Goal: Task Accomplishment & Management: Manage account settings

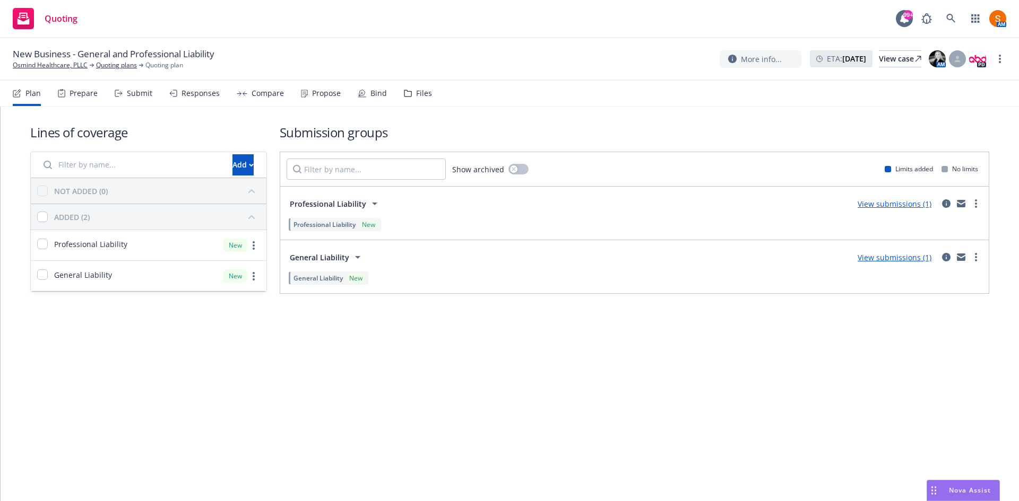
click at [321, 94] on div "Propose" at bounding box center [326, 93] width 29 height 8
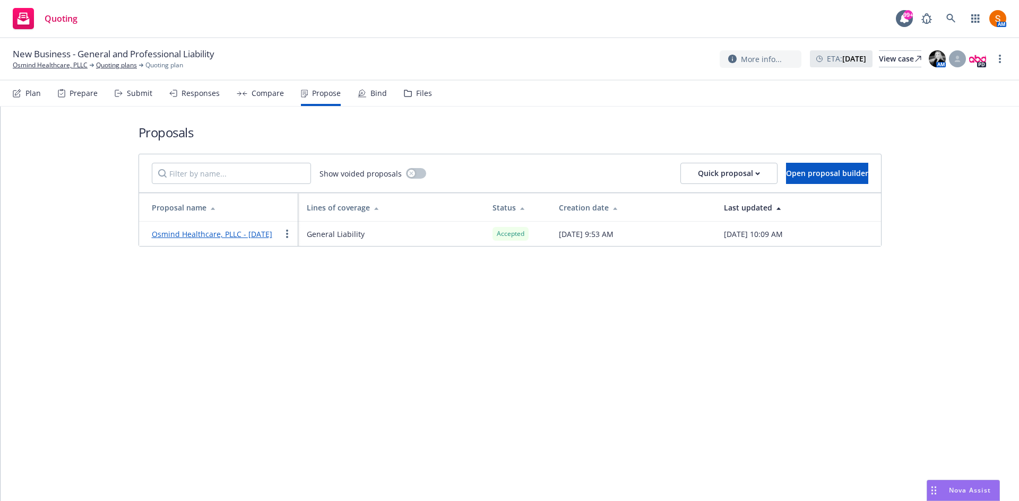
click at [366, 93] on div "Bind" at bounding box center [372, 93] width 29 height 25
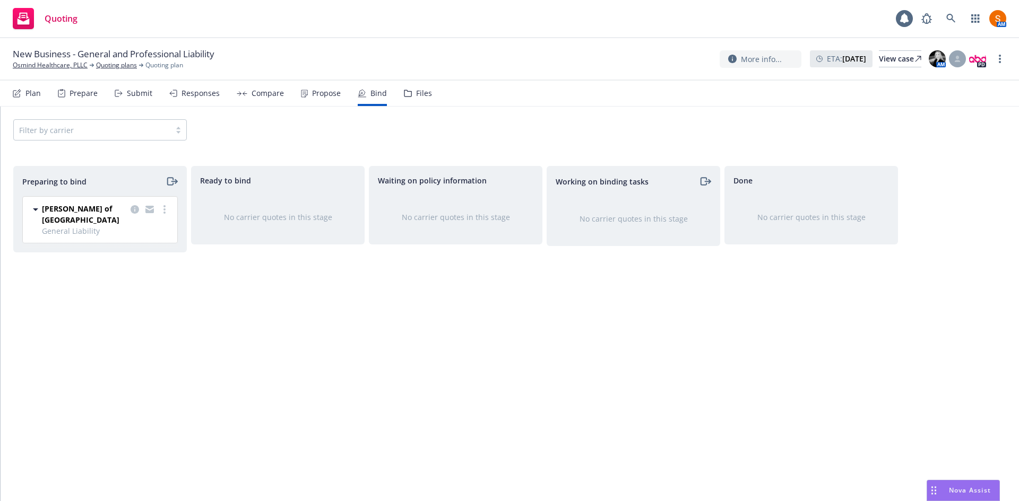
click at [316, 103] on div "Propose" at bounding box center [321, 93] width 40 height 25
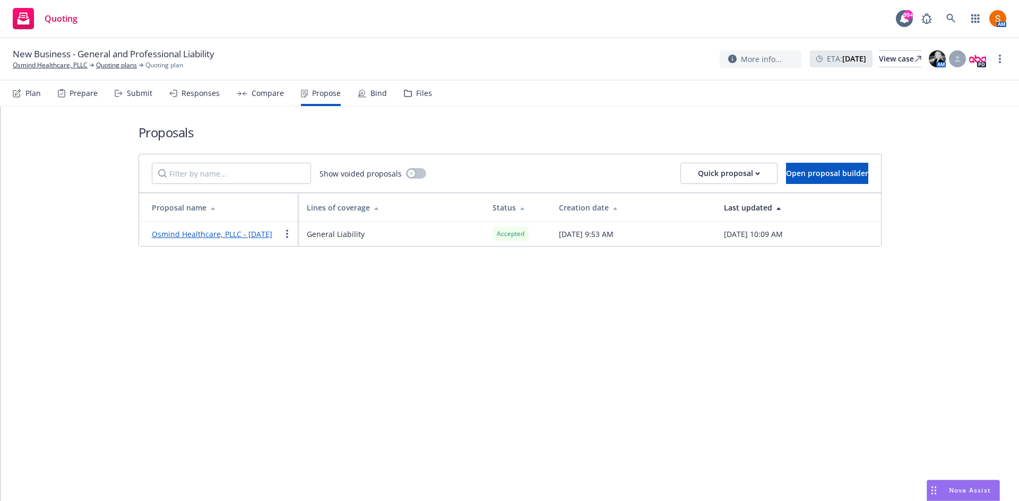
click at [376, 92] on div "Bind" at bounding box center [378, 93] width 16 height 8
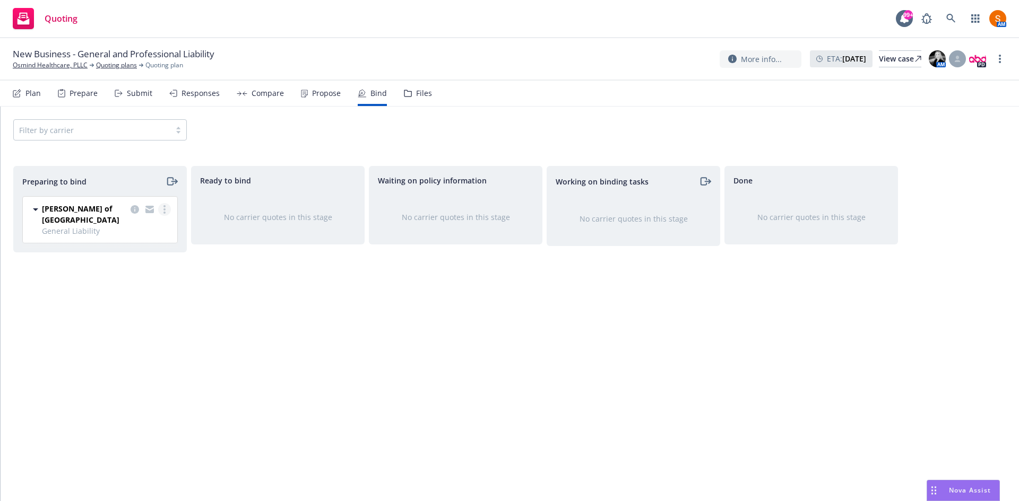
click at [163, 209] on icon "more" at bounding box center [164, 209] width 2 height 8
click at [140, 247] on link "Log bind order" at bounding box center [118, 252] width 104 height 21
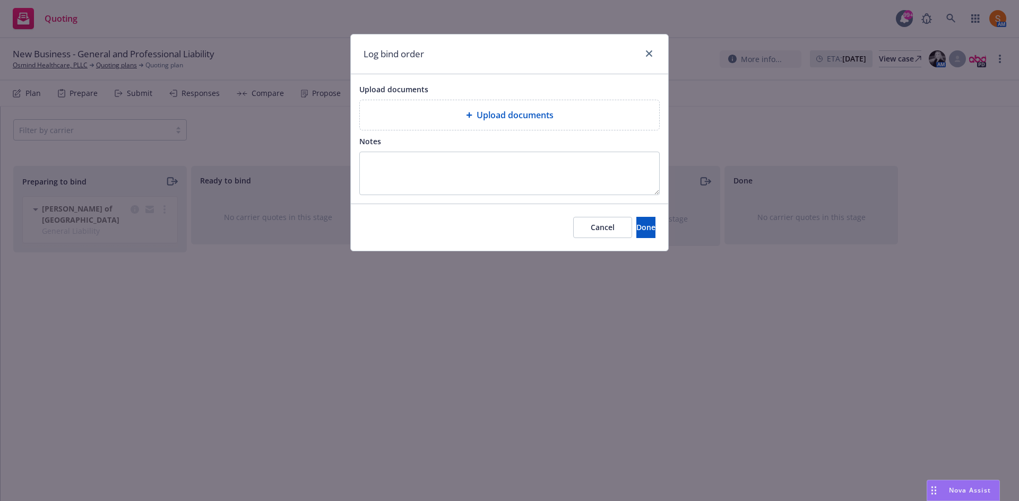
click at [471, 124] on div "Upload documents" at bounding box center [509, 115] width 299 height 30
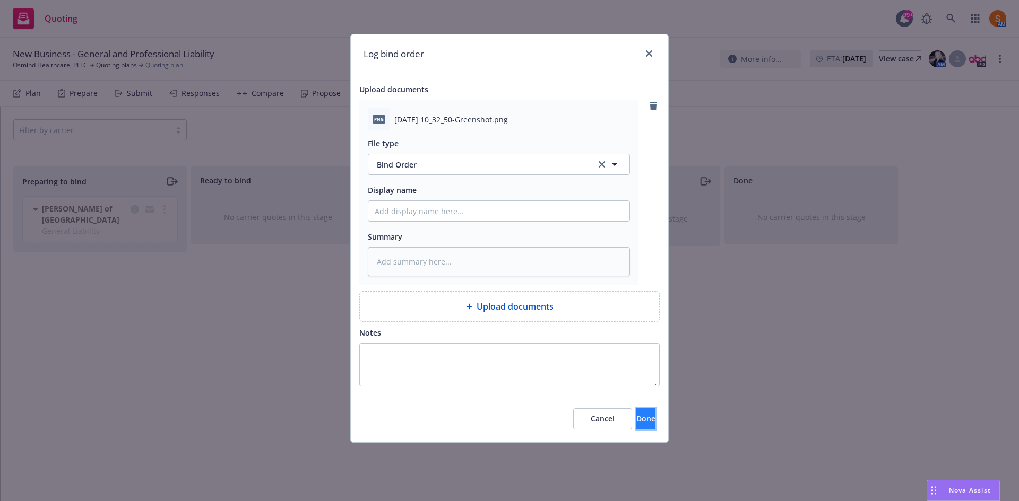
click at [636, 413] on button "Done" at bounding box center [645, 419] width 19 height 21
type textarea "x"
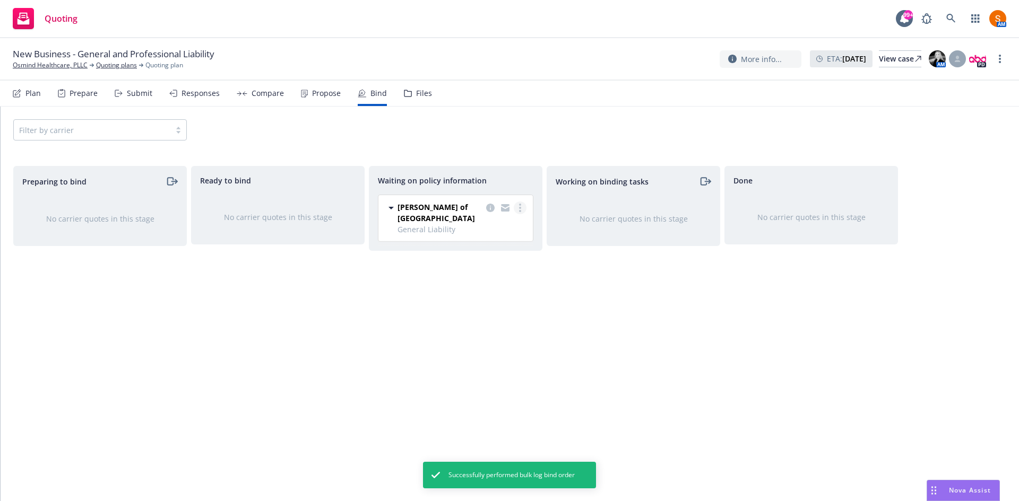
click at [519, 210] on icon "more" at bounding box center [520, 208] width 2 height 8
click at [483, 236] on link "Create policies" at bounding box center [478, 229] width 96 height 21
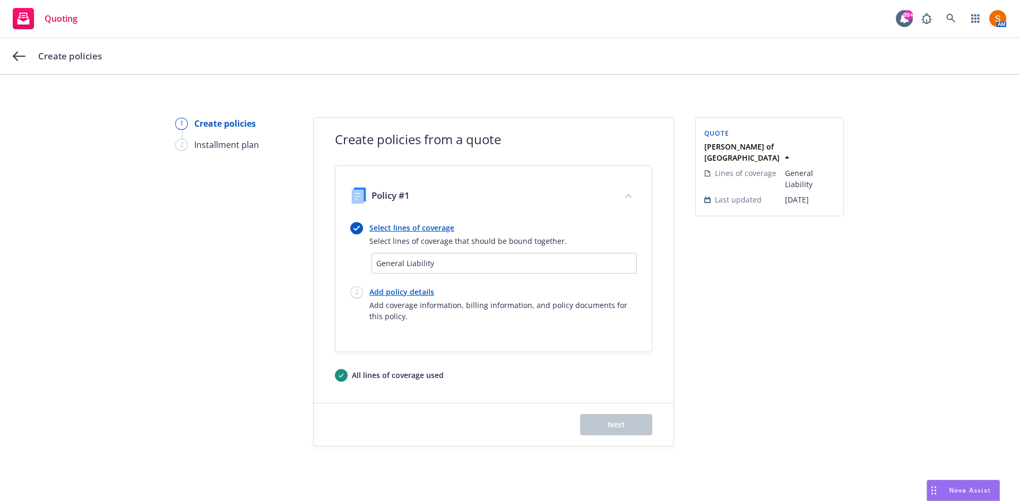
click at [396, 293] on link "Add policy details" at bounding box center [502, 292] width 267 height 11
select select "12"
select select "CA"
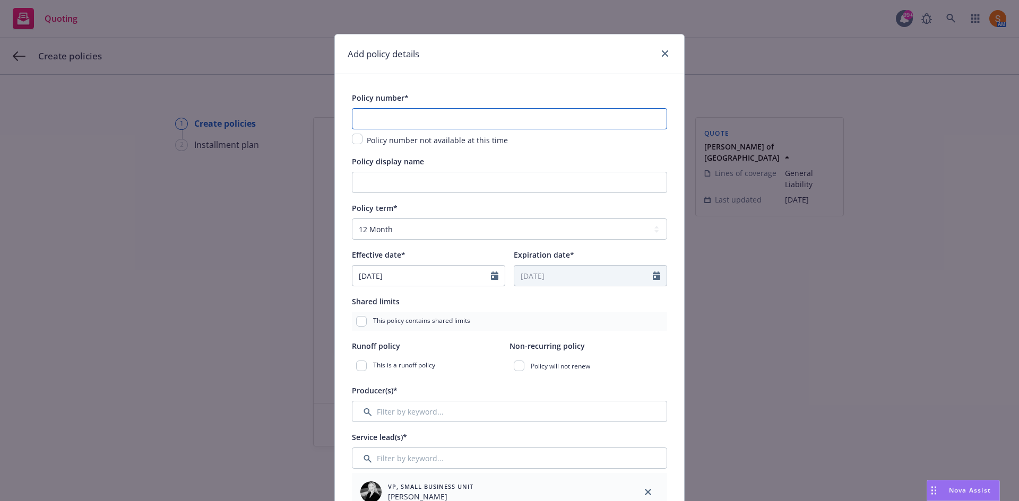
paste input "MSO0040474051"
click at [405, 117] on input "text" at bounding box center [509, 118] width 315 height 21
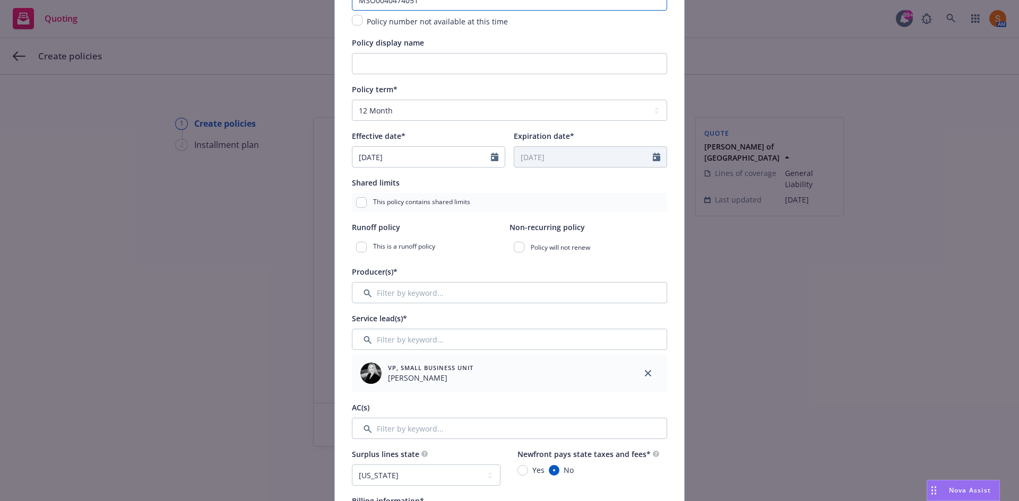
scroll to position [141, 0]
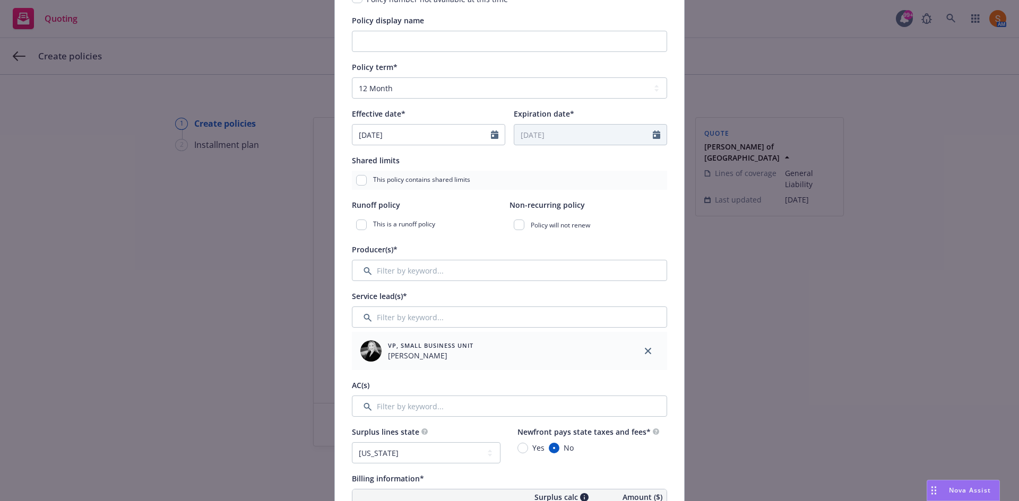
type input "MSO0040474051"
select select "8"
click at [437, 136] on input "[DATE]" at bounding box center [421, 135] width 138 height 20
click at [415, 245] on span "20" at bounding box center [417, 244] width 15 height 13
type input "[DATE]"
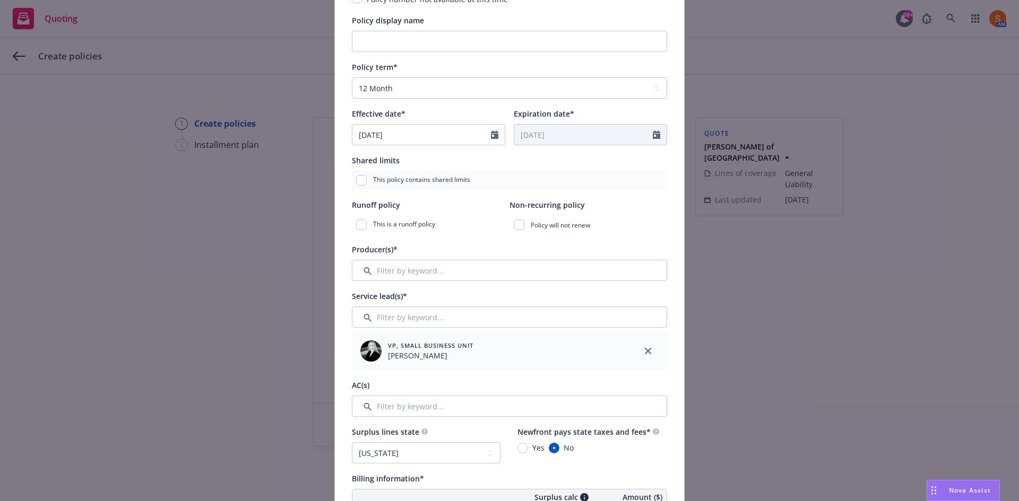
type input "[DATE]"
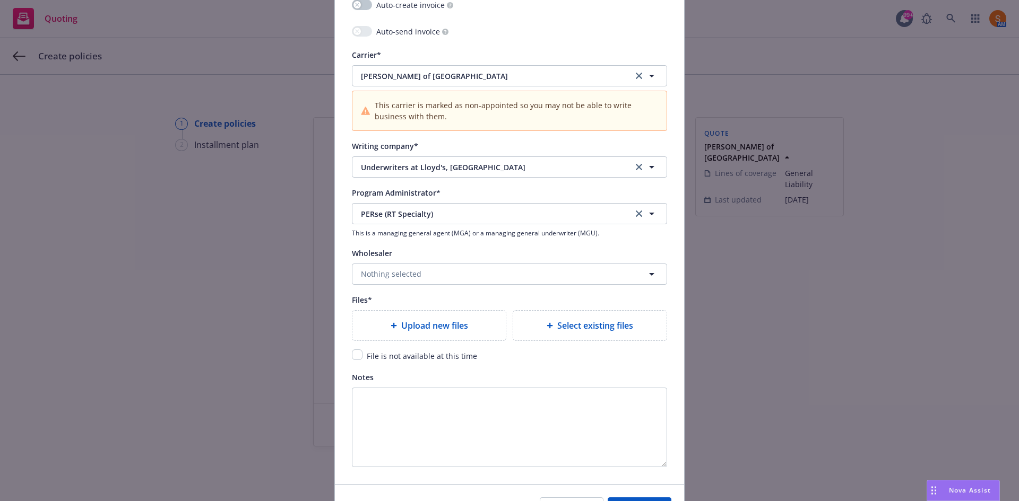
scroll to position [970, 0]
click at [414, 331] on span "Upload new files" at bounding box center [434, 325] width 67 height 13
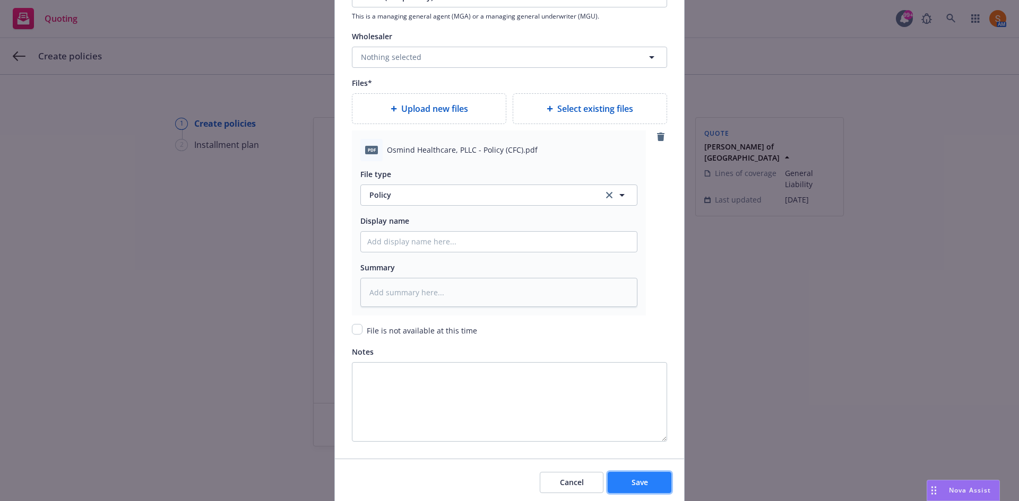
click at [643, 478] on span "Save" at bounding box center [639, 483] width 16 height 10
type textarea "x"
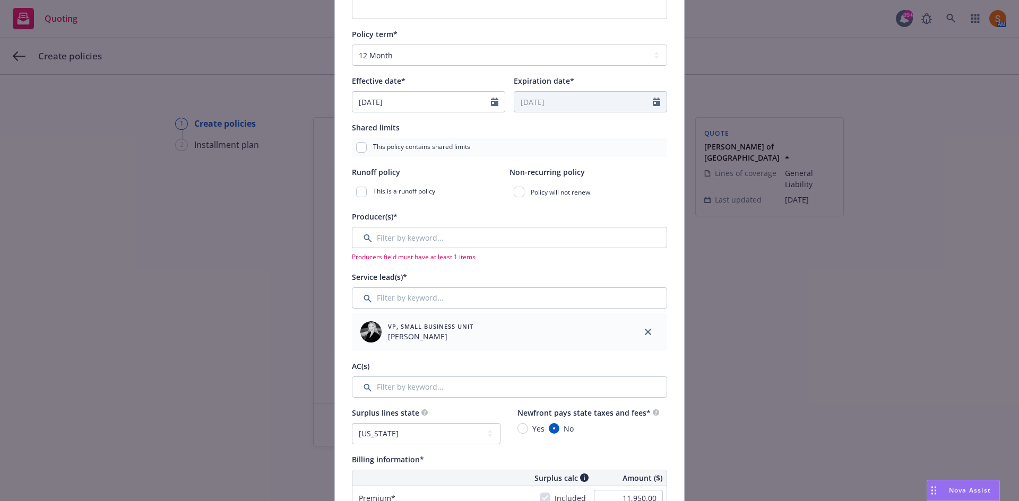
scroll to position [174, 0]
click at [432, 244] on input "Filter by keyword..." at bounding box center [509, 238] width 315 height 21
type input "h"
type input "n"
click at [426, 219] on div "Producer(s)*" at bounding box center [509, 217] width 315 height 13
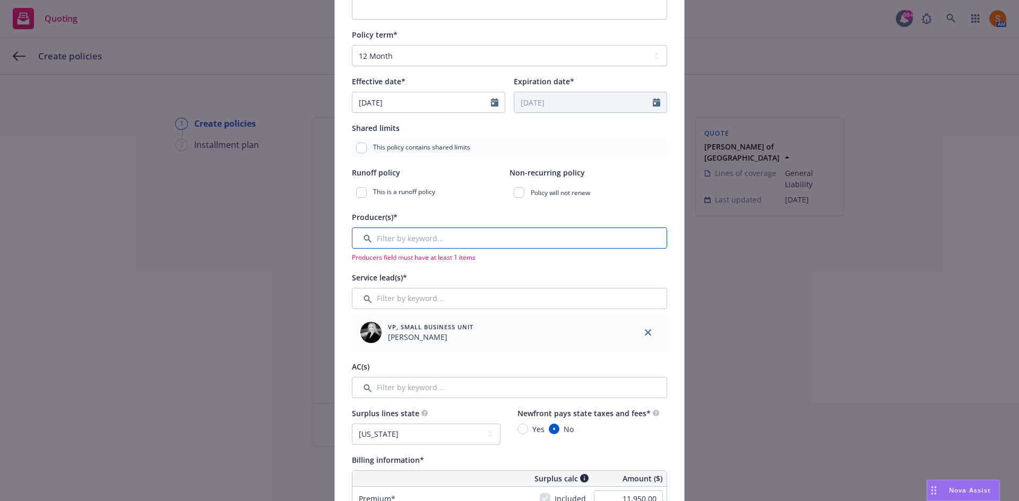
click at [426, 233] on input "Filter by keyword..." at bounding box center [509, 238] width 315 height 21
click at [416, 302] on input "Filter by keyword..." at bounding box center [509, 298] width 315 height 21
click at [431, 230] on input "Filter by keyword..." at bounding box center [509, 238] width 315 height 21
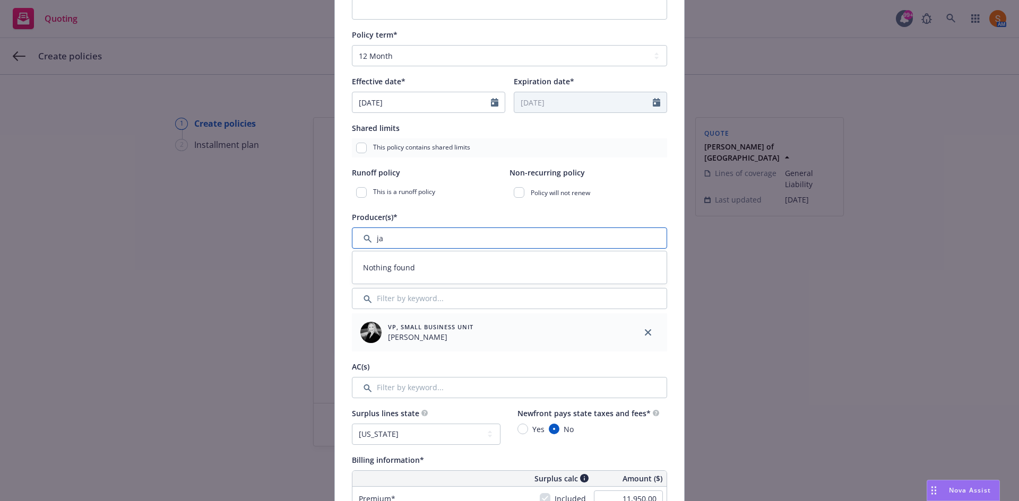
type input "j"
type input "k"
type input "n"
type input "Newfront Producer"
click at [448, 218] on div "Producer(s)*" at bounding box center [509, 217] width 315 height 13
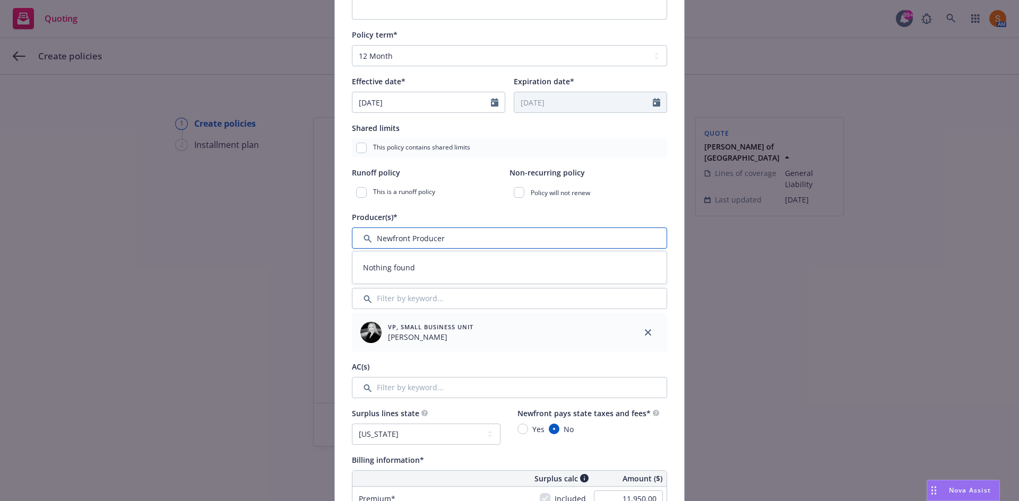
click at [444, 246] on input "Filter by keyword..." at bounding box center [509, 238] width 315 height 21
click at [448, 240] on input "Filter by keyword..." at bounding box center [509, 238] width 315 height 21
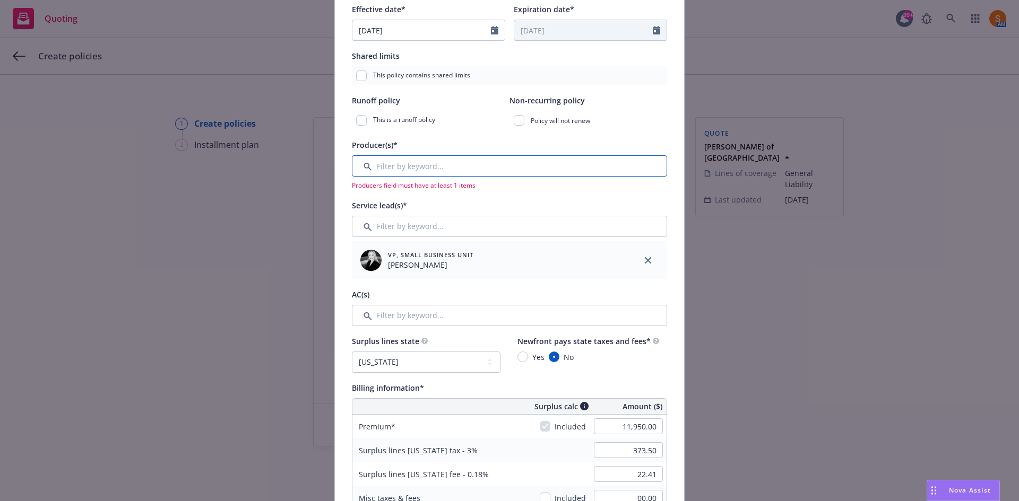
scroll to position [181, 0]
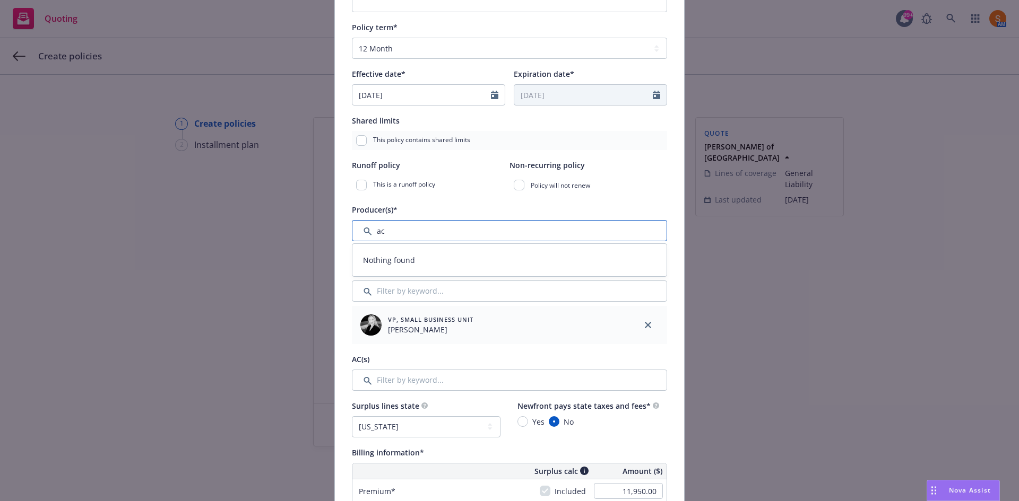
type input "a"
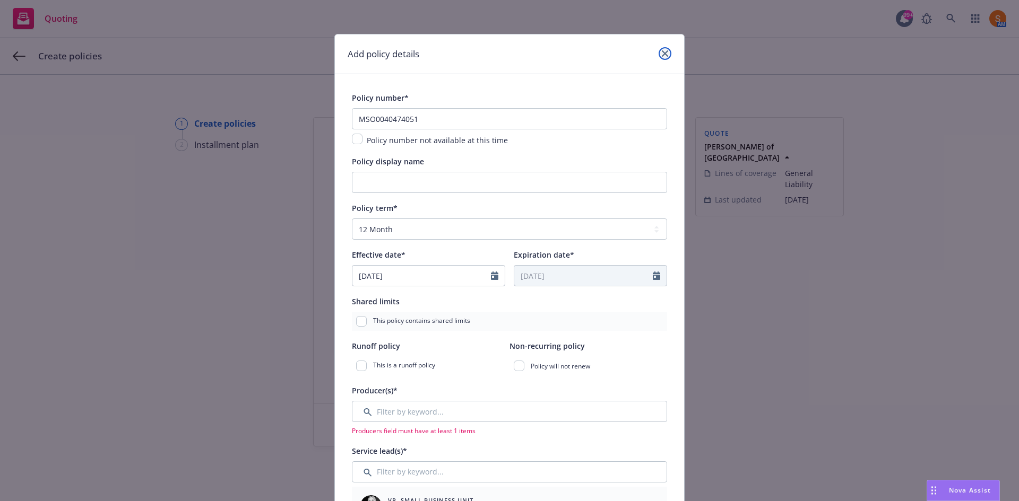
click at [663, 49] on link "close" at bounding box center [665, 53] width 13 height 13
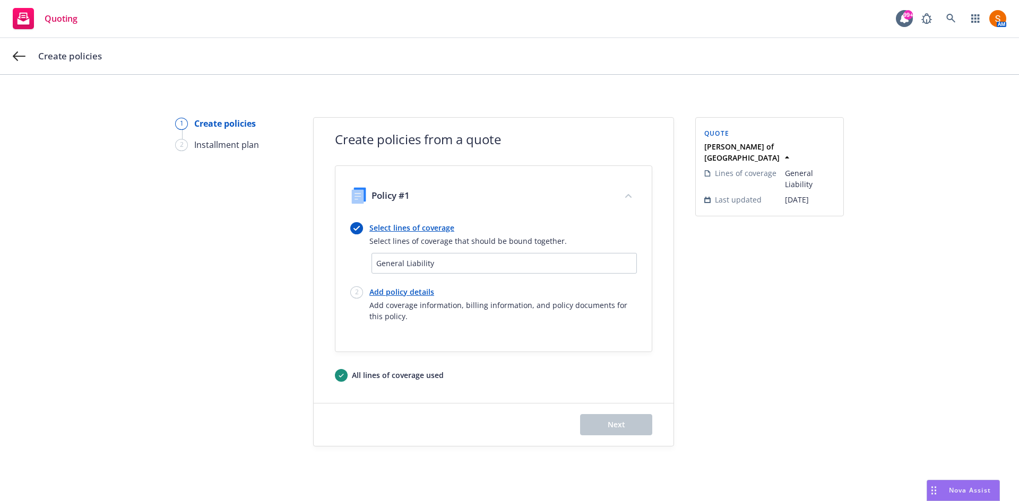
click at [592, 124] on div "Create policies from a quote Policy #1 Select lines of coverage Select lines of…" at bounding box center [493, 250] width 317 height 264
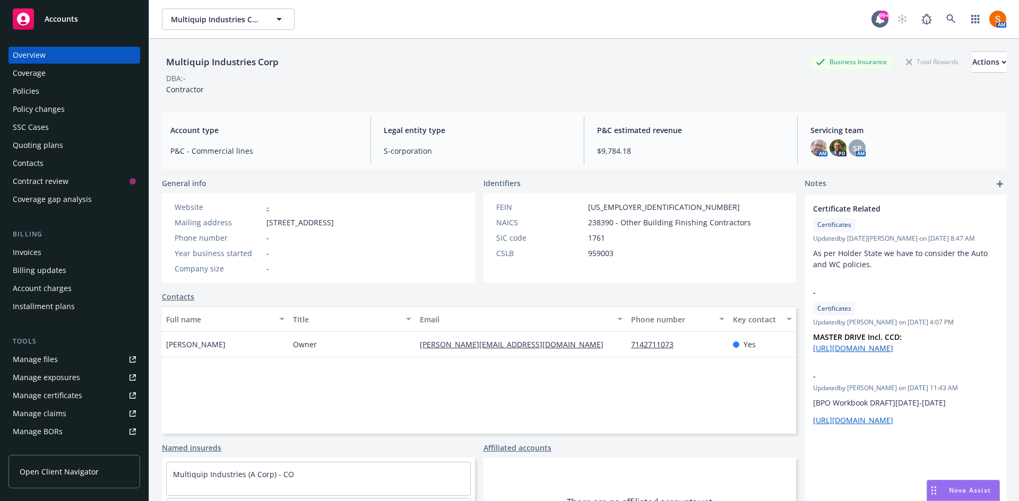
click at [46, 89] on div "Policies" at bounding box center [74, 91] width 123 height 17
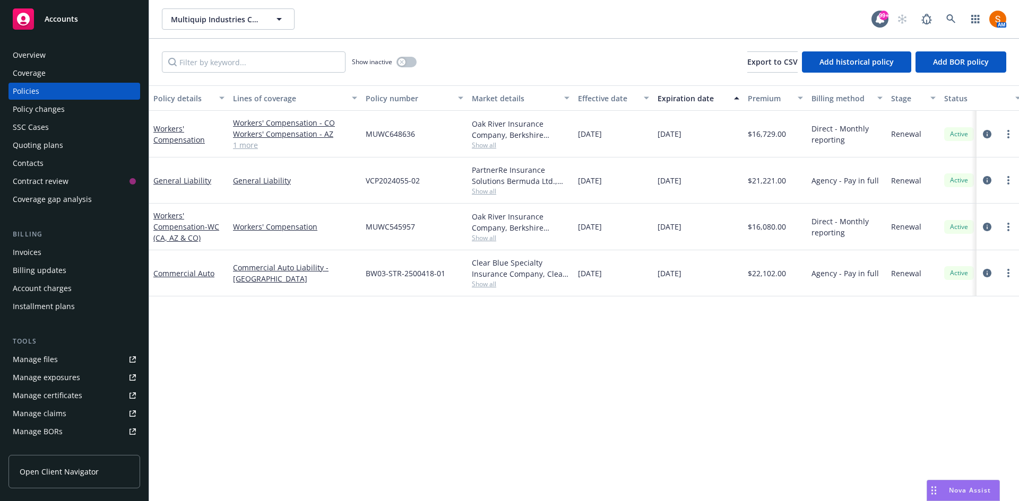
click at [409, 56] on div "Show inactive" at bounding box center [384, 61] width 65 height 21
click at [409, 59] on button "button" at bounding box center [406, 62] width 20 height 11
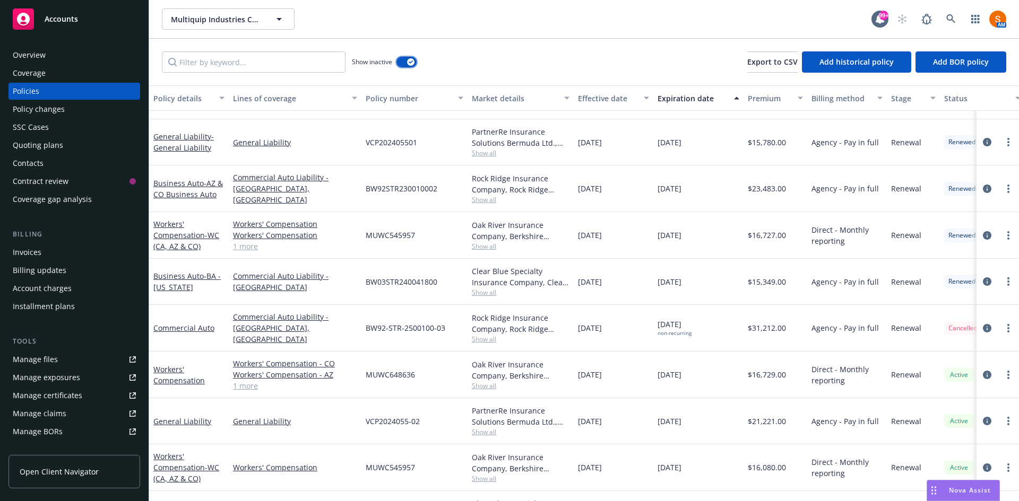
scroll to position [928, 0]
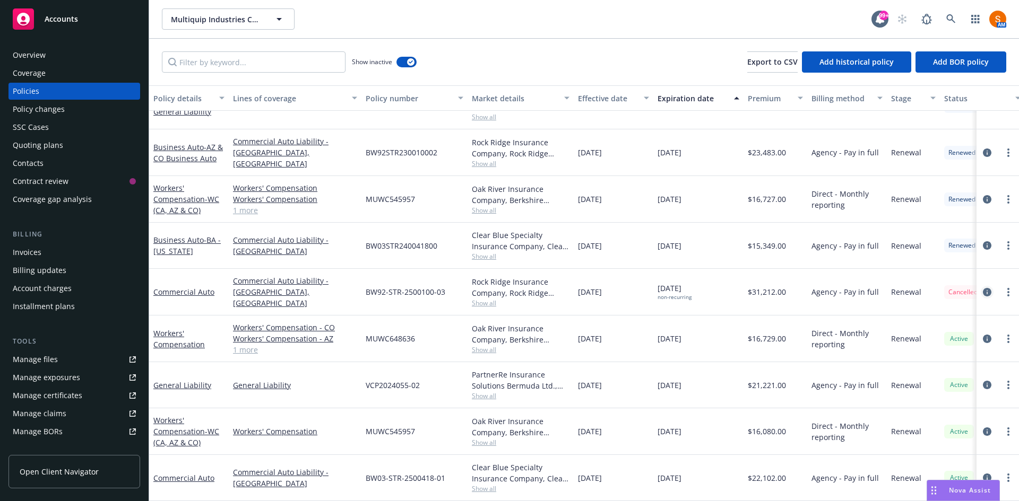
click at [983, 288] on icon "circleInformation" at bounding box center [987, 292] width 8 height 8
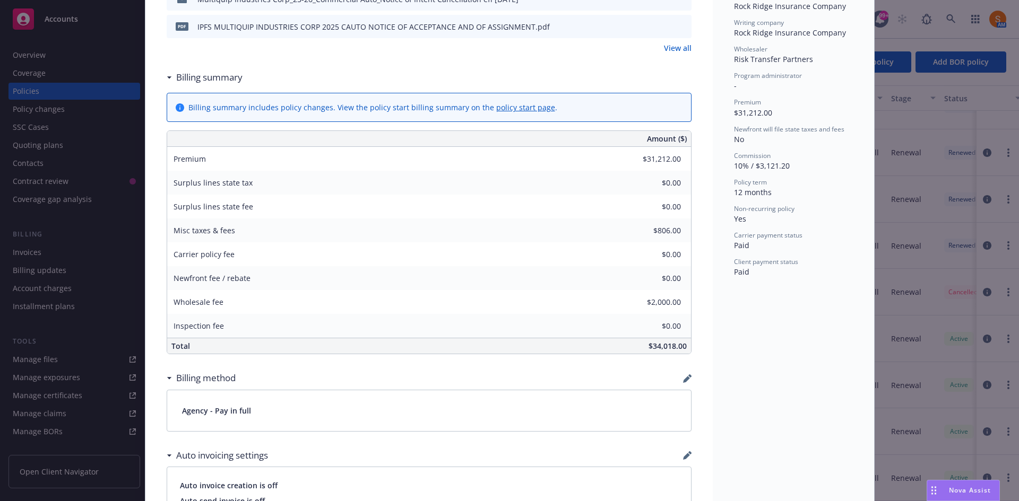
scroll to position [442, 0]
